Goal: Complete application form

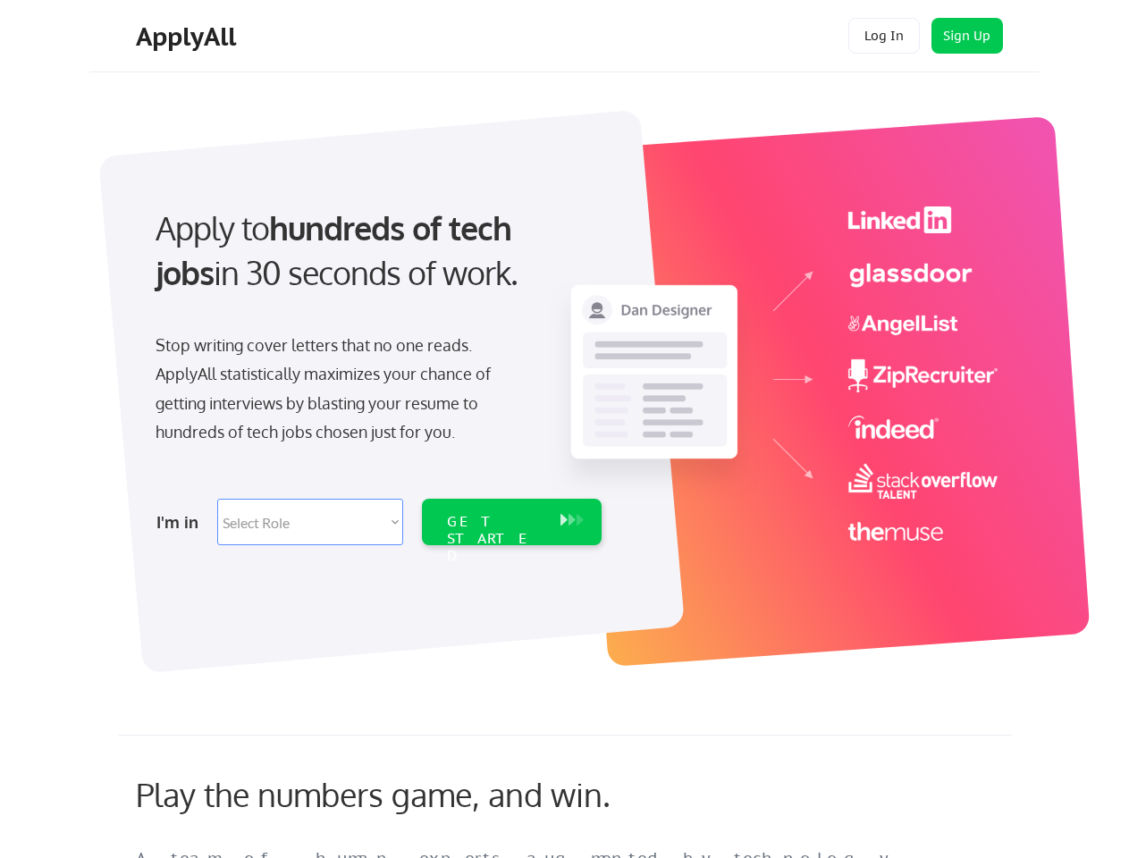
click at [564, 429] on div "Apply to hundreds of tech jobs in 30 seconds of work. Stop writing cover letter…" at bounding box center [377, 371] width 500 height 366
click at [567, 382] on div "Apply to hundreds of tech jobs in 30 seconds of work. Stop writing cover letter…" at bounding box center [377, 371] width 500 height 366
click at [376, 370] on div "Stop writing cover letters that no one reads. ApplyAll statistically maximizes …" at bounding box center [340, 389] width 368 height 116
click at [375, 266] on div "Apply to hundreds of tech jobs in 30 seconds of work." at bounding box center [375, 251] width 439 height 90
click at [339, 393] on div "Stop writing cover letters that no one reads. ApplyAll statistically maximizes …" at bounding box center [340, 389] width 368 height 116
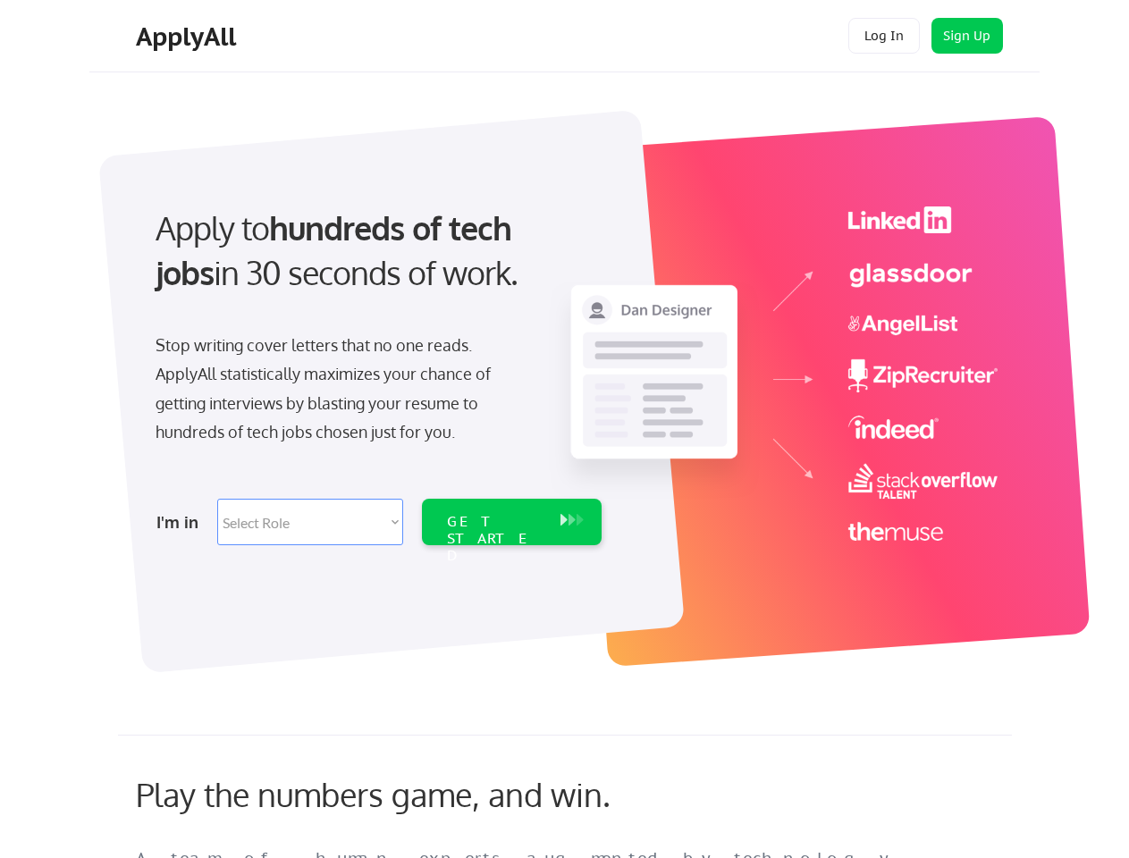
click at [376, 522] on select "Select Role Software Engineering Product Management Customer Success Sales UI/U…" at bounding box center [310, 522] width 186 height 47
click at [182, 522] on div "I'm in" at bounding box center [181, 522] width 50 height 29
click at [310, 522] on select "Select Role Software Engineering Product Management Customer Success Sales UI/U…" at bounding box center [310, 522] width 186 height 47
click at [512, 522] on div "GET STARTED" at bounding box center [495, 539] width 96 height 52
click at [495, 522] on div "GET STARTED" at bounding box center [495, 539] width 96 height 52
